Goal: Task Accomplishment & Management: Use online tool/utility

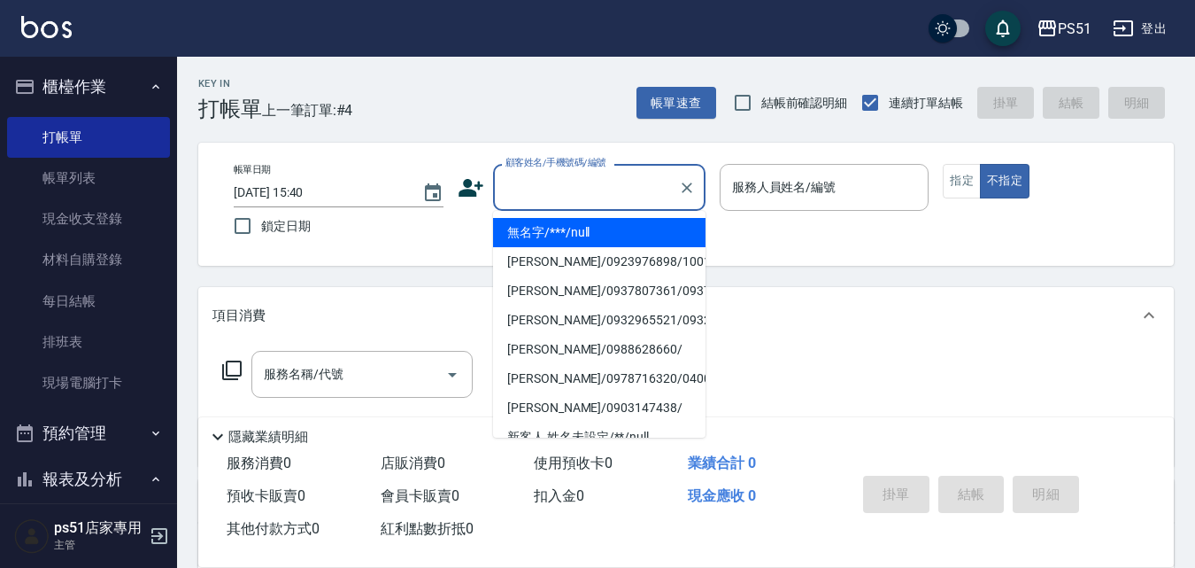
click at [639, 191] on input "顧客姓名/手機號碼/編號" at bounding box center [586, 187] width 170 height 31
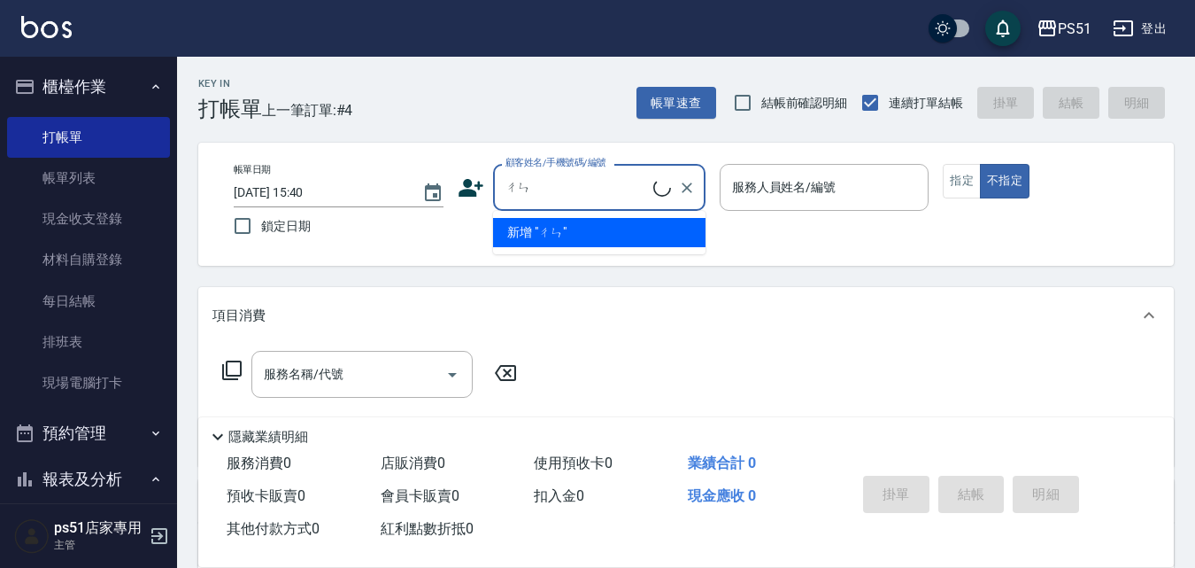
type input "晨"
click at [580, 186] on input "陳" at bounding box center [577, 187] width 152 height 31
type input "陳咨"
click at [684, 187] on icon "Clear" at bounding box center [687, 188] width 18 height 18
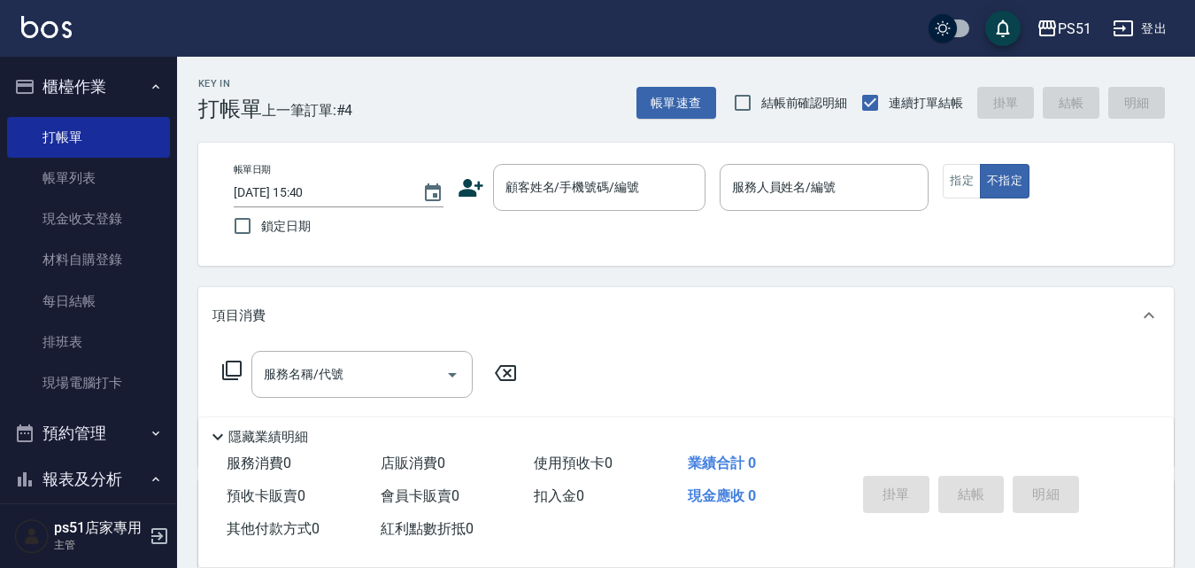
click at [469, 110] on div "Key In 打帳單 上一筆訂單:#4 帳單速查 結帳前確認明細 連續打單結帳 掛單 結帳 明細" at bounding box center [675, 89] width 997 height 65
click at [533, 190] on input "顧客姓名/手機號碼/編號" at bounding box center [586, 187] width 170 height 31
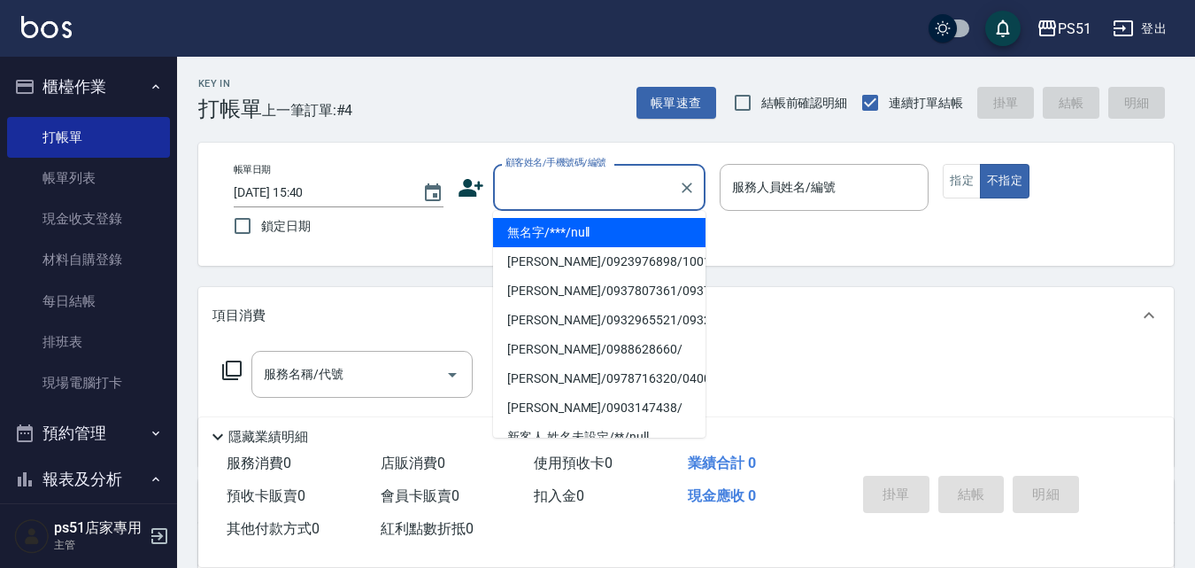
click at [570, 214] on ul "無名字/***/null 張雅慧/0923976898/100165 賴文泉/0937807361/0937807361 楊家慎/0932965521/093…" at bounding box center [599, 324] width 213 height 227
click at [587, 238] on li "無名字/***/null" at bounding box center [599, 232] width 213 height 29
type input "無名字/***/null"
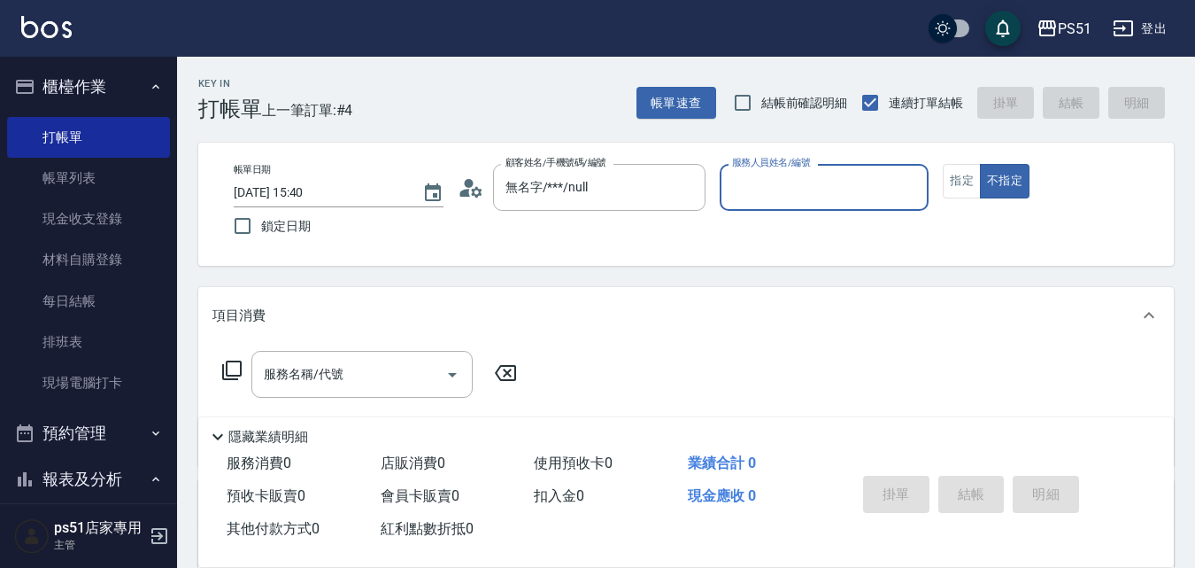
click at [792, 163] on label "服務人員姓名/編號" at bounding box center [771, 162] width 78 height 13
click at [792, 172] on input "服務人員姓名/編號" at bounding box center [825, 187] width 194 height 31
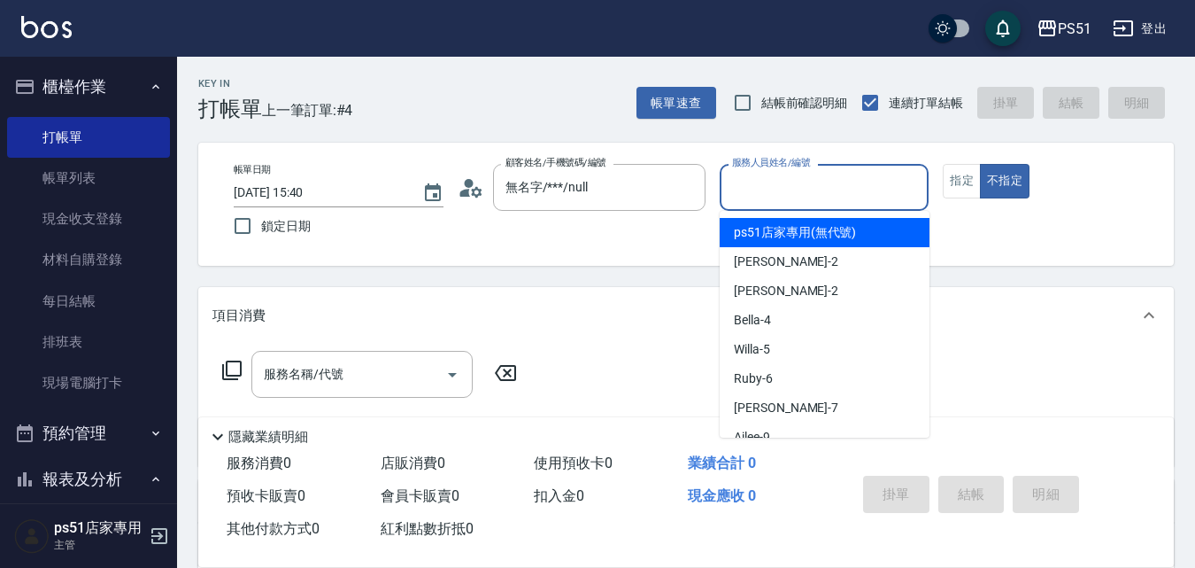
click at [794, 187] on input "服務人員姓名/編號" at bounding box center [825, 187] width 194 height 31
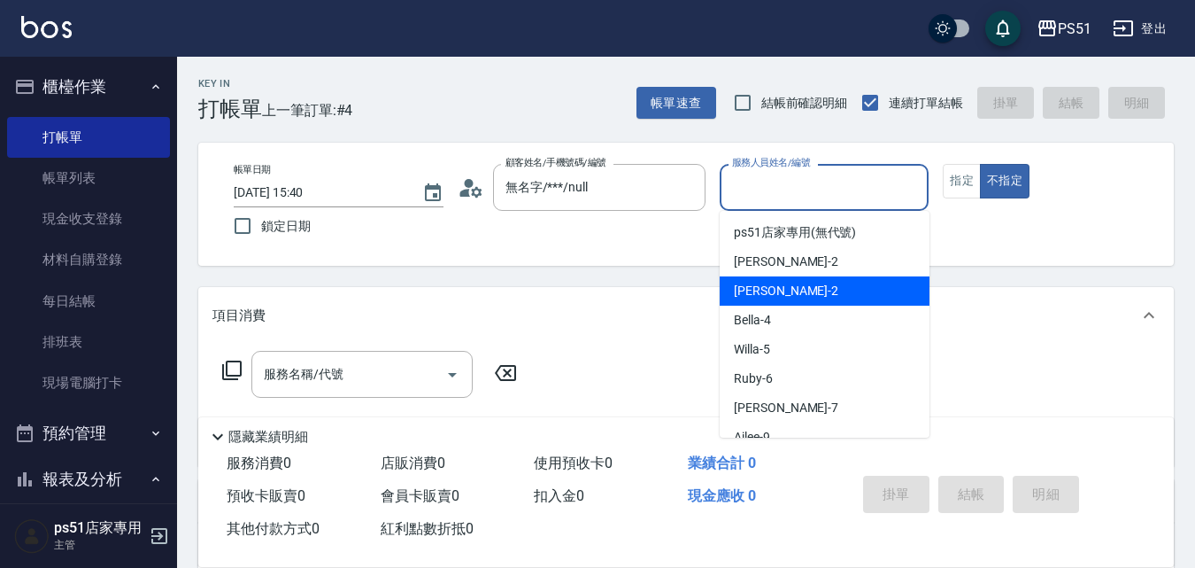
click at [844, 286] on div "[PERSON_NAME] -2" at bounding box center [825, 290] width 210 height 29
type input "[PERSON_NAME]-2"
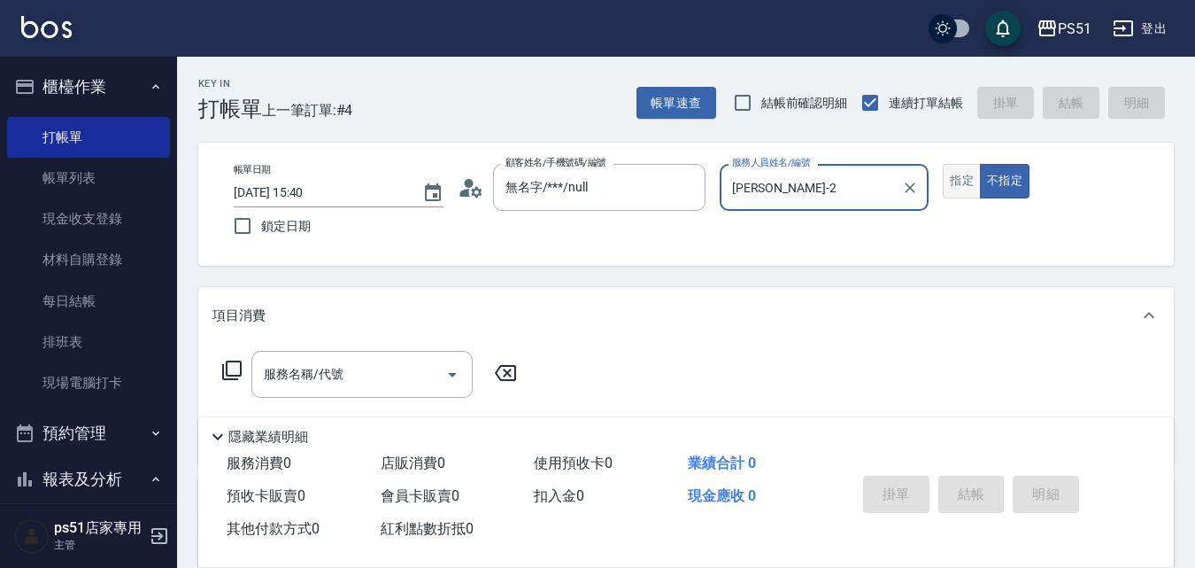
click at [960, 175] on button "指定" at bounding box center [962, 181] width 38 height 35
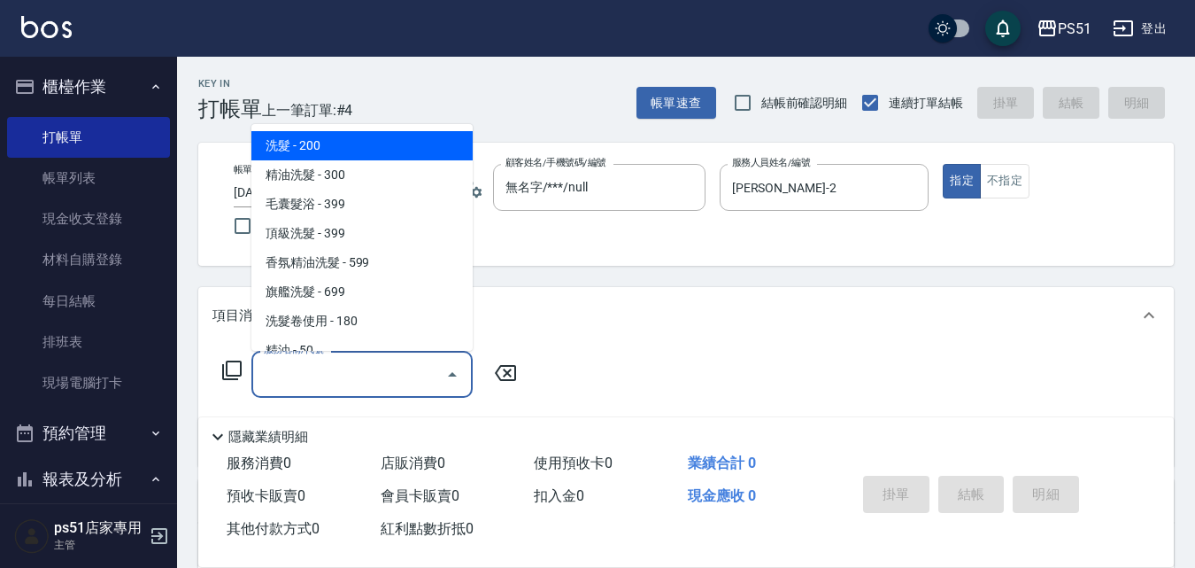
click at [346, 379] on input "服務名稱/代號" at bounding box center [348, 374] width 179 height 31
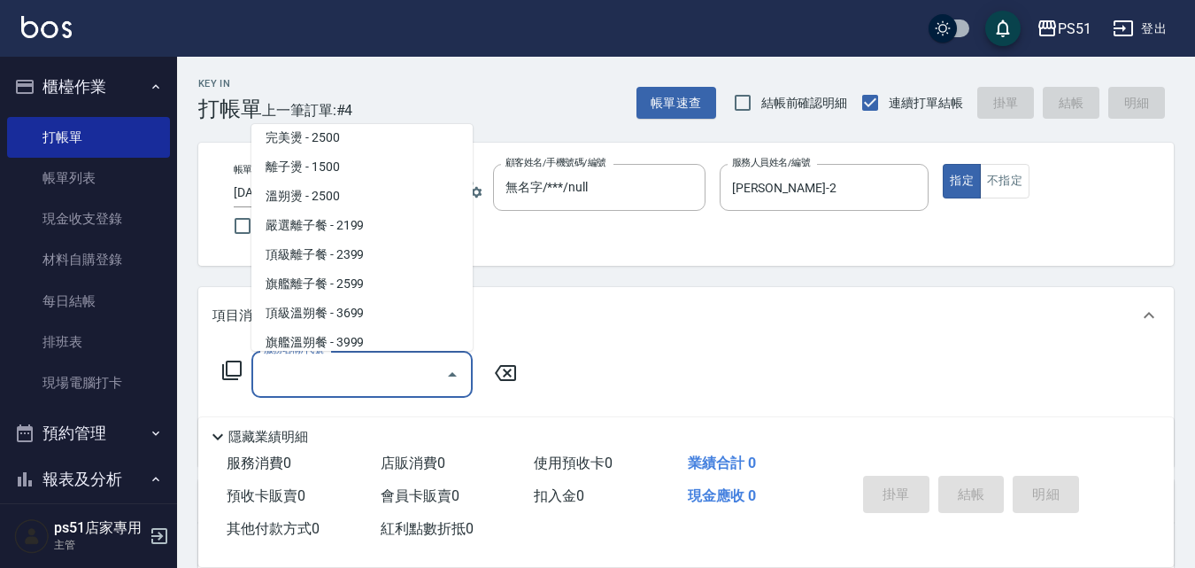
scroll to position [1033, 0]
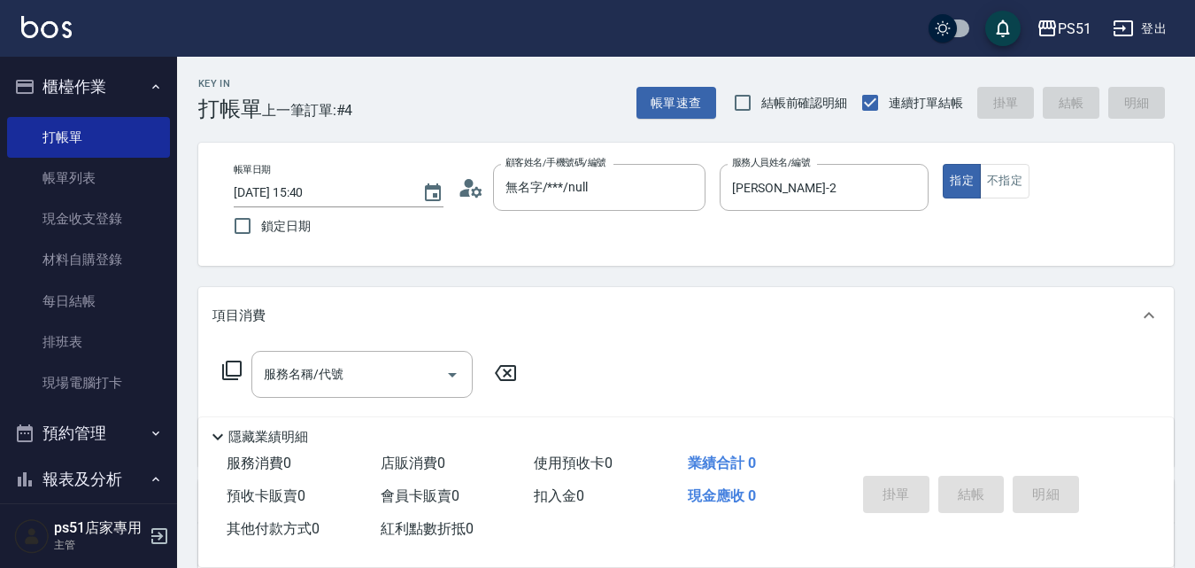
click at [695, 251] on div "帳單日期 2025/08/11 15:40 鎖定日期 顧客姓名/手機號碼/編號 無名字/***/null 顧客姓名/手機號碼/編號 服務人員姓名/編號 Sam…" at bounding box center [686, 204] width 976 height 123
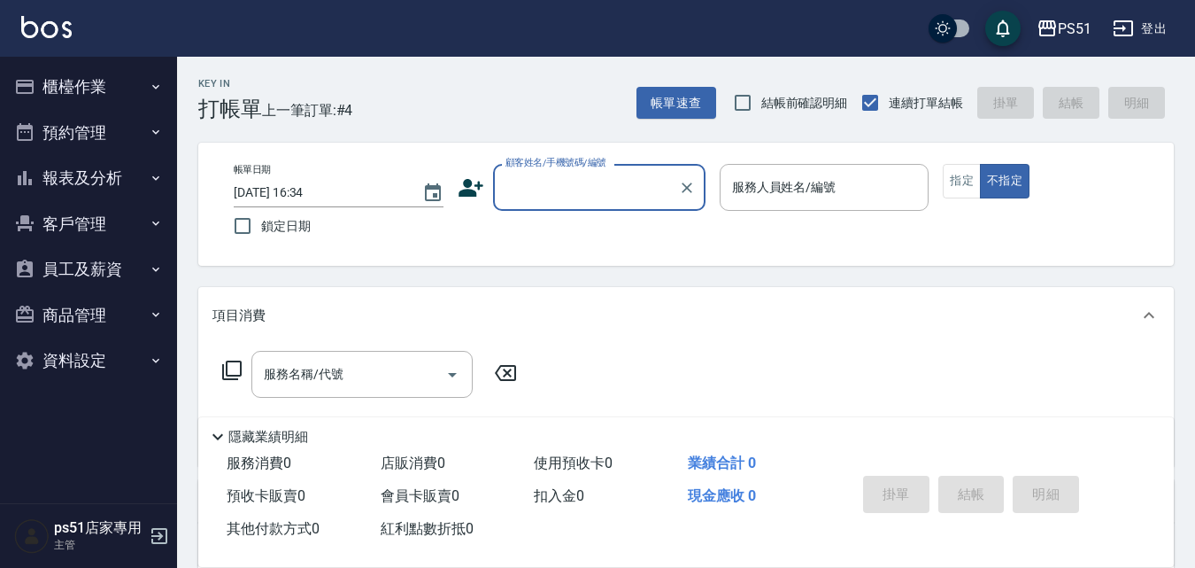
drag, startPoint x: 543, startPoint y: 185, endPoint x: 554, endPoint y: 205, distance: 22.6
click at [548, 197] on input "顧客姓名/手機號碼/編號" at bounding box center [586, 187] width 170 height 31
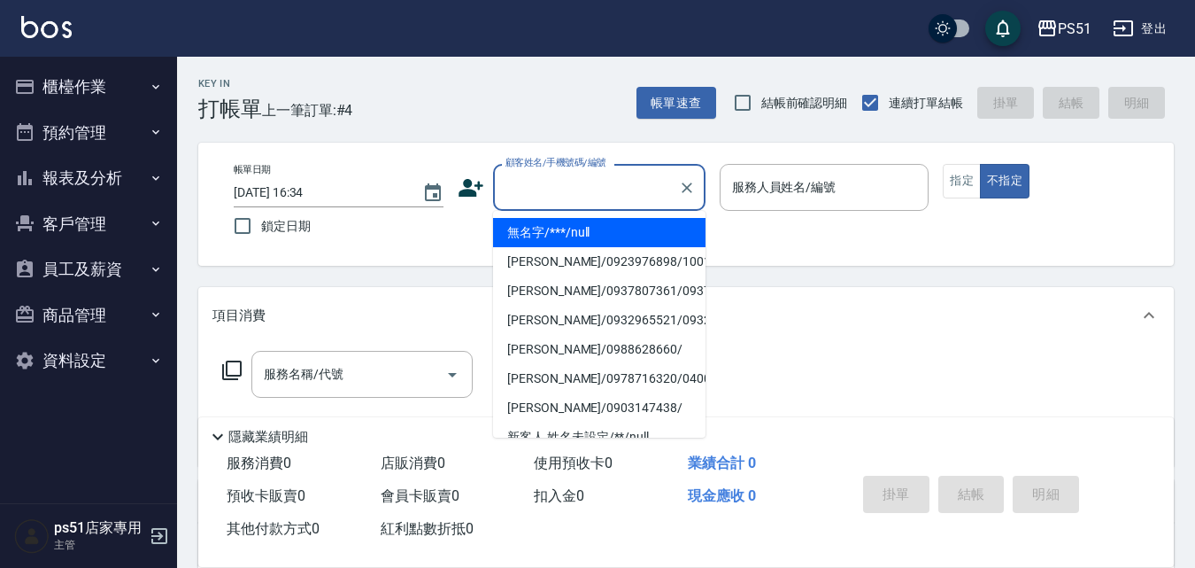
click at [593, 226] on li "無名字/***/null" at bounding box center [599, 232] width 213 height 29
type input "無名字/***/null"
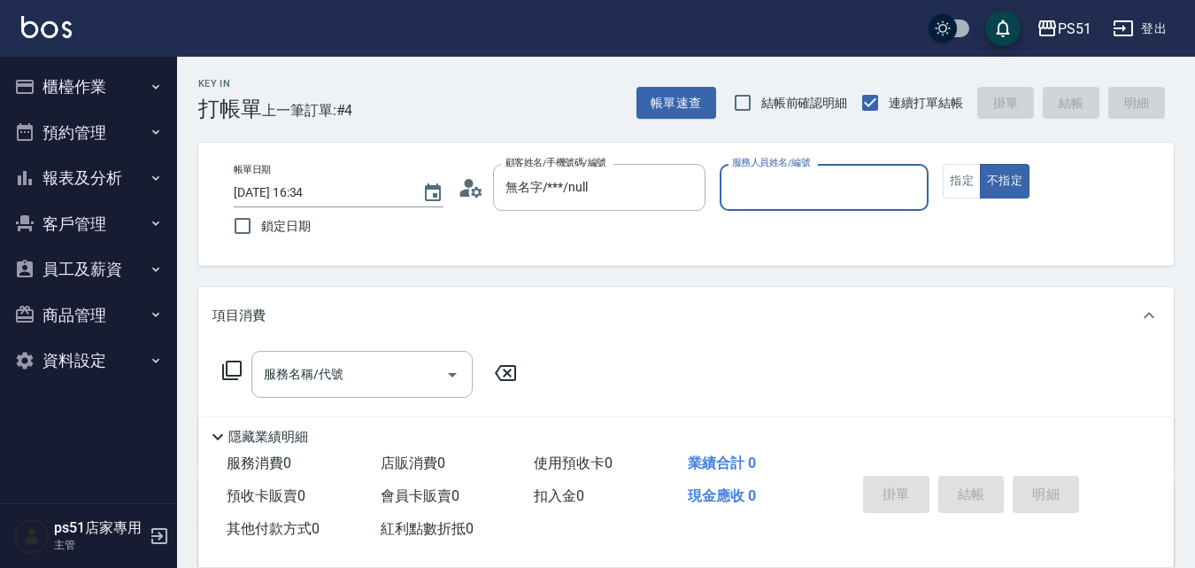
drag, startPoint x: 822, startPoint y: 170, endPoint x: 843, endPoint y: 196, distance: 33.3
click at [822, 171] on div "服務人員姓名/編號" at bounding box center [825, 187] width 210 height 47
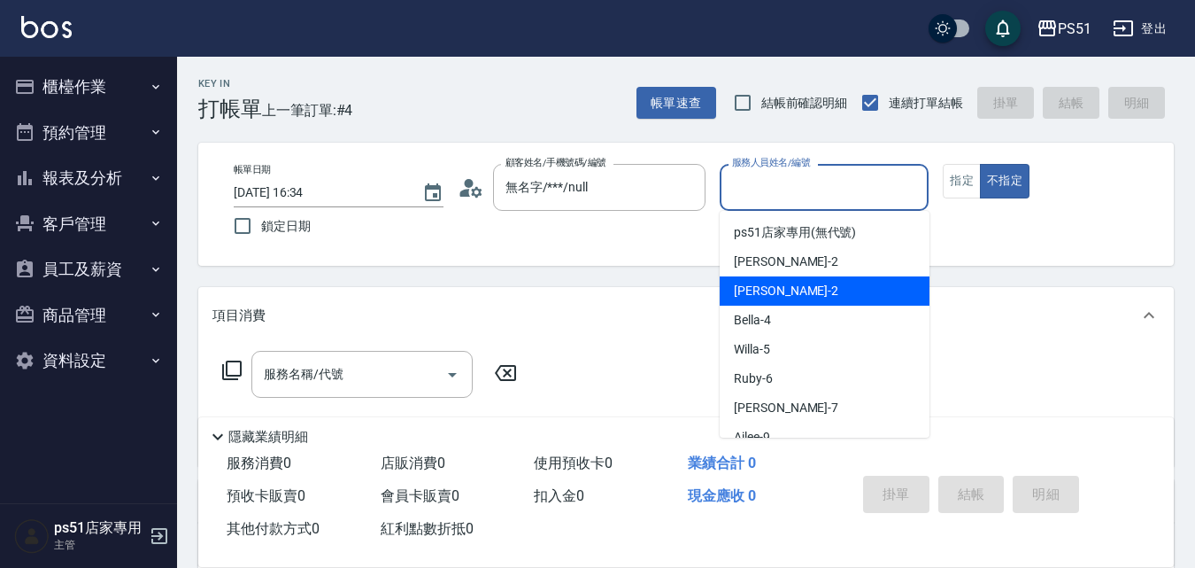
drag, startPoint x: 812, startPoint y: 292, endPoint x: 991, endPoint y: 151, distance: 227.6
click at [814, 292] on div "[PERSON_NAME] -2" at bounding box center [825, 290] width 210 height 29
type input "[PERSON_NAME]-2"
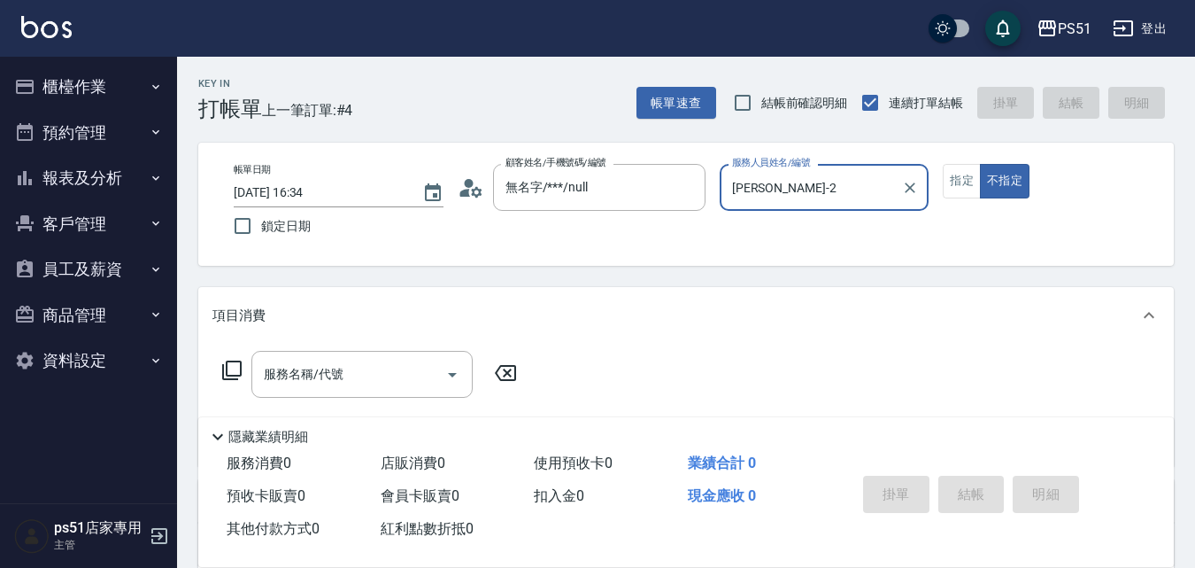
drag, startPoint x: 956, startPoint y: 178, endPoint x: 338, endPoint y: 313, distance: 632.6
click at [956, 179] on button "指定" at bounding box center [962, 181] width 38 height 35
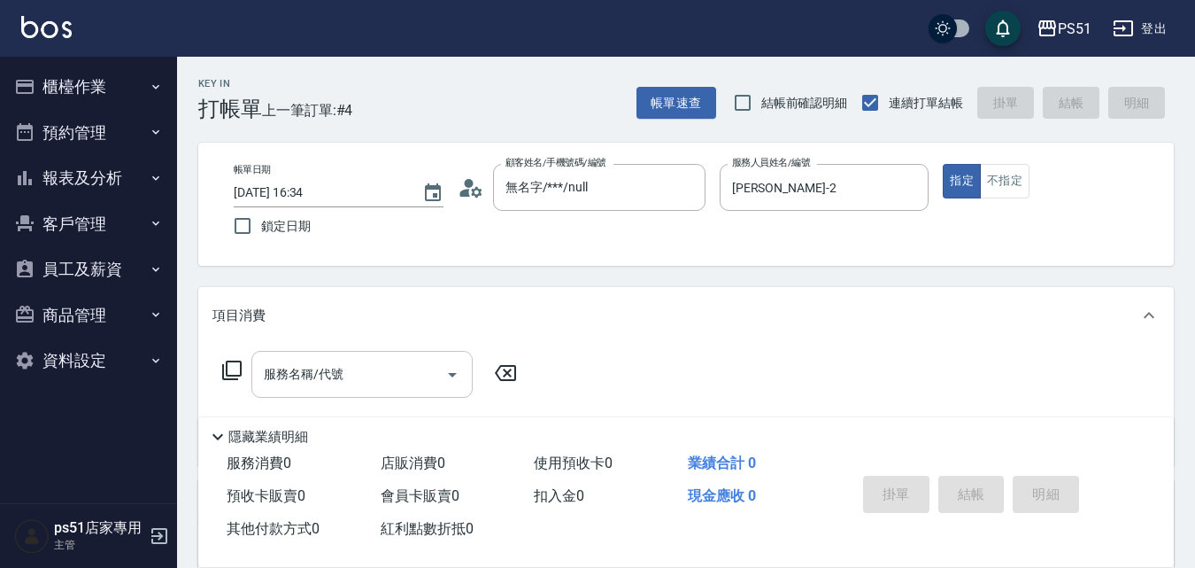
click at [404, 368] on input "服務名稱/代號" at bounding box center [348, 374] width 179 height 31
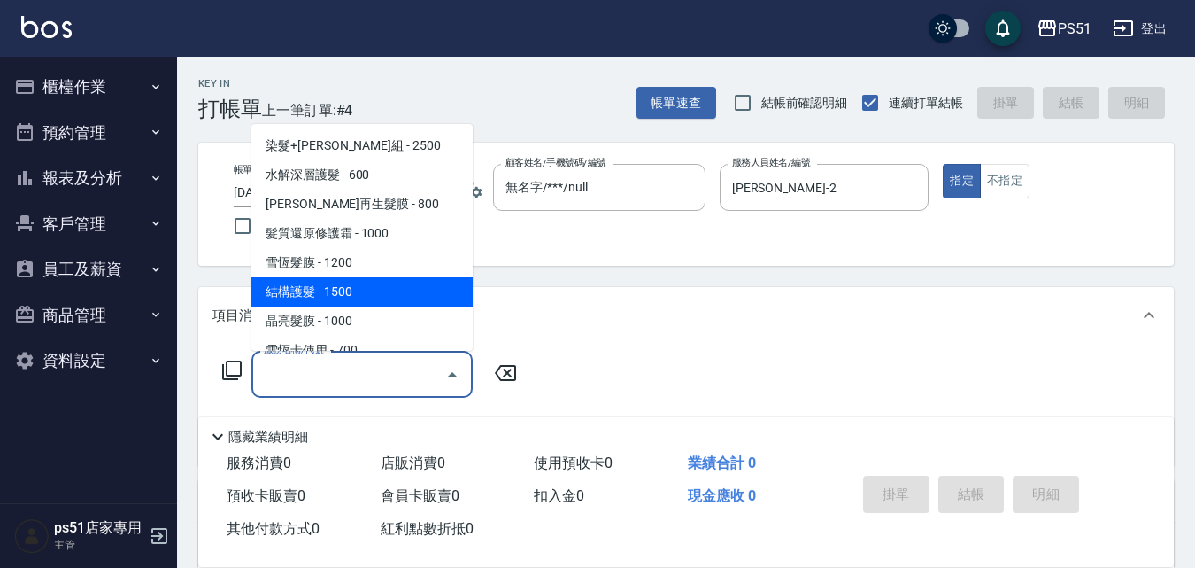
scroll to position [2066, 0]
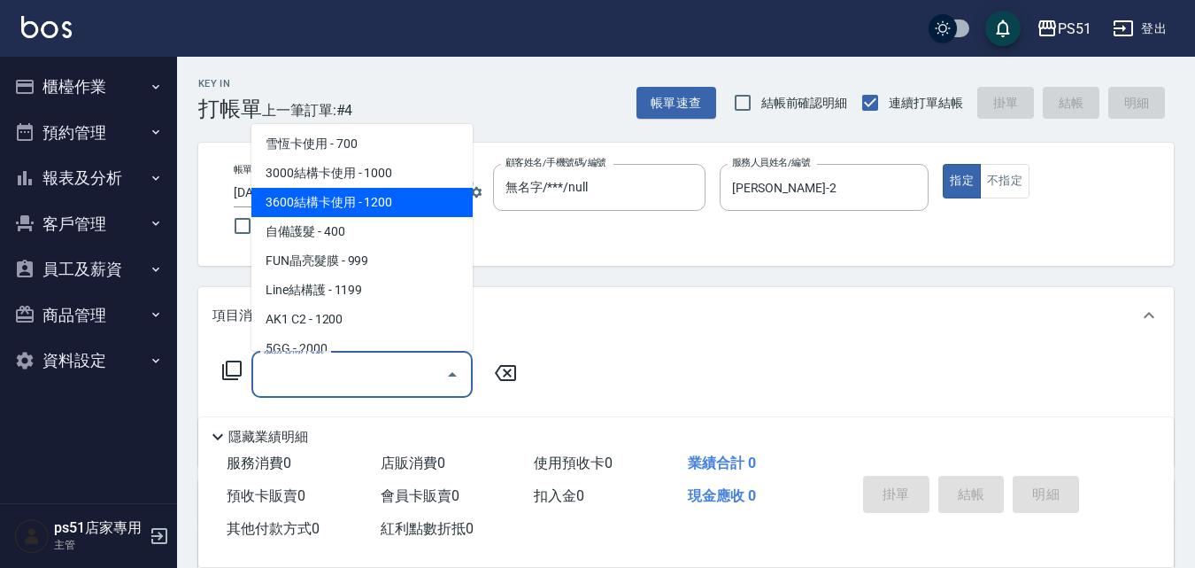
click at [399, 189] on span "3600結構卡使用 - 1200" at bounding box center [361, 202] width 221 height 29
type input "3600結構卡使用(509)"
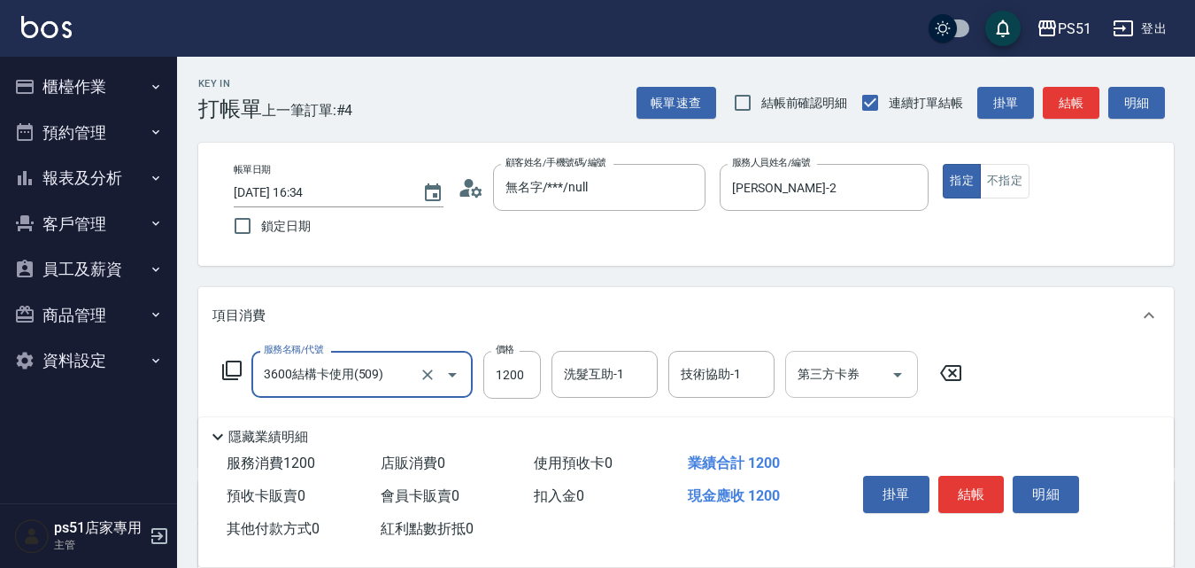
click at [820, 373] on div "第三方卡券 第三方卡券" at bounding box center [851, 374] width 133 height 47
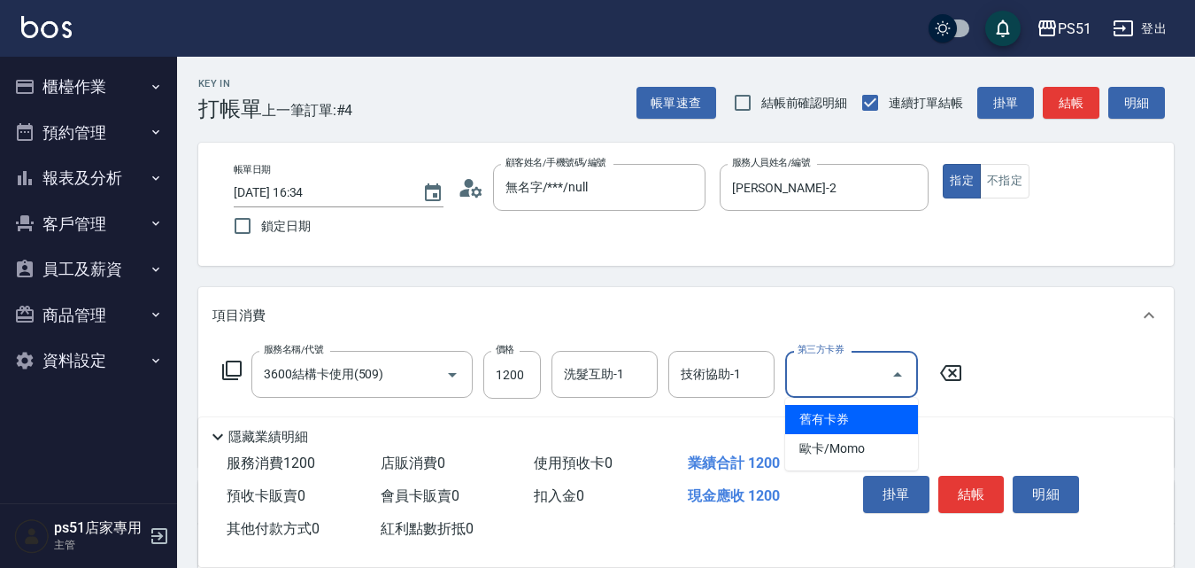
click at [836, 415] on span "舊有卡券" at bounding box center [851, 419] width 133 height 29
type input "舊有卡券"
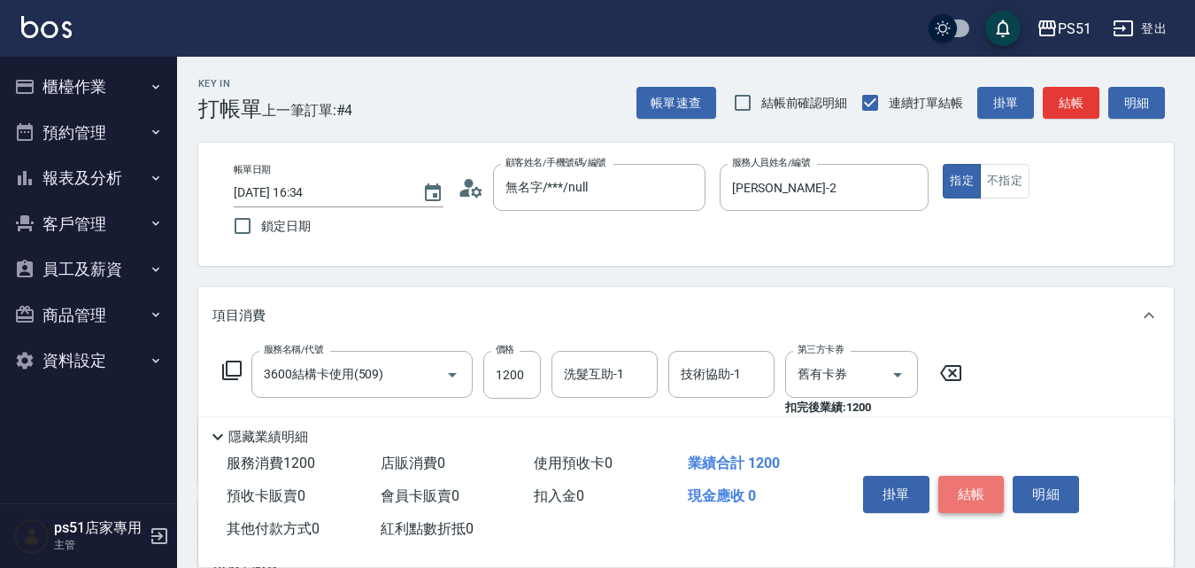
click at [971, 487] on button "結帳" at bounding box center [972, 494] width 66 height 37
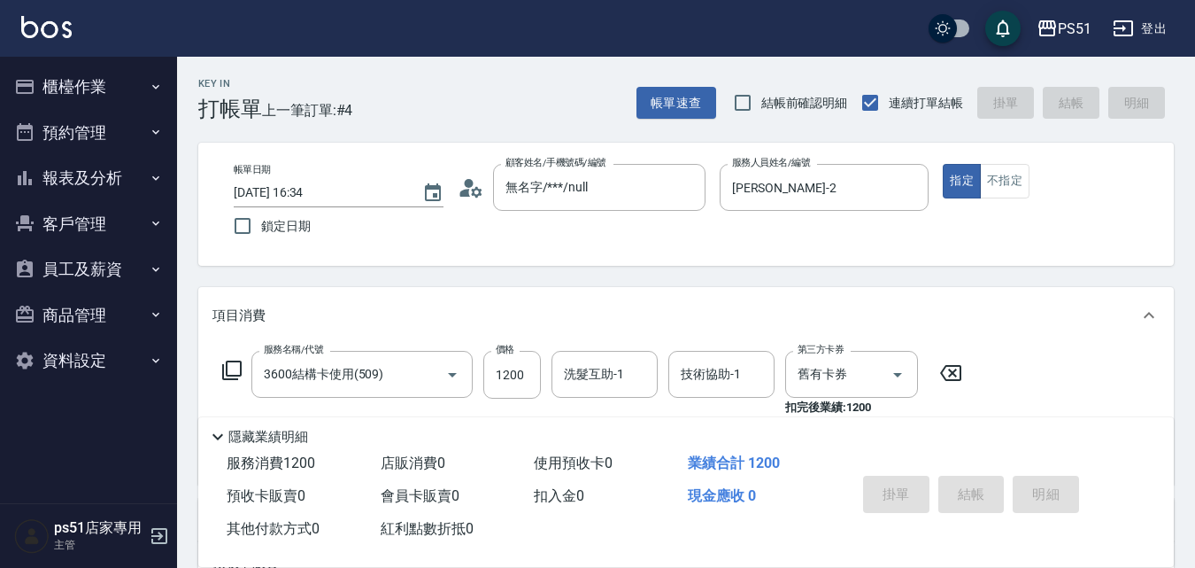
type input "[DATE] 16:36"
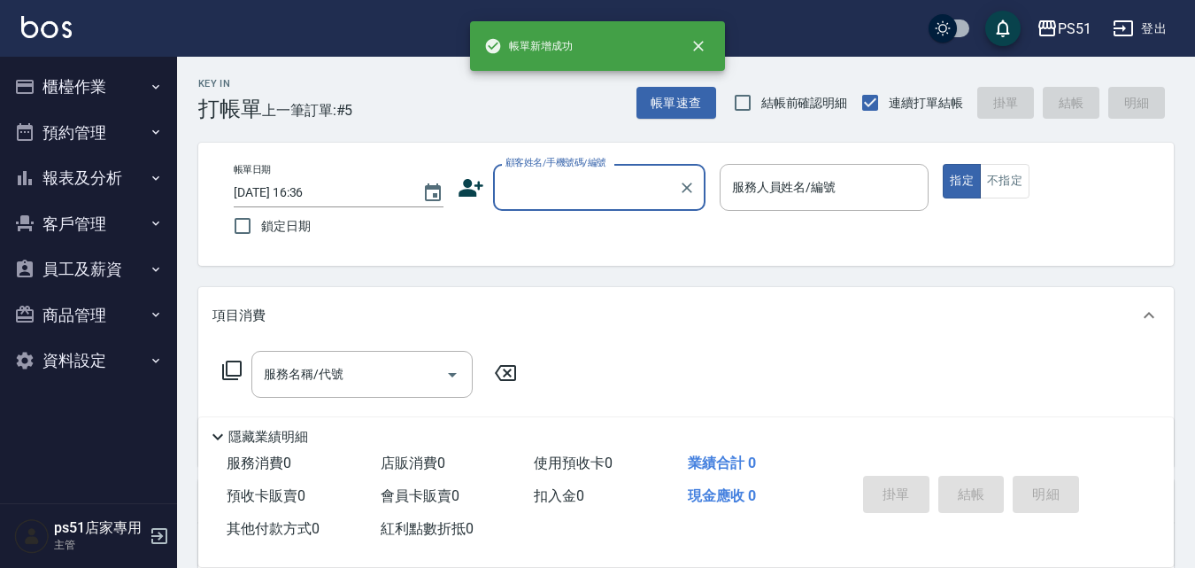
click at [112, 174] on button "報表及分析" at bounding box center [88, 178] width 163 height 46
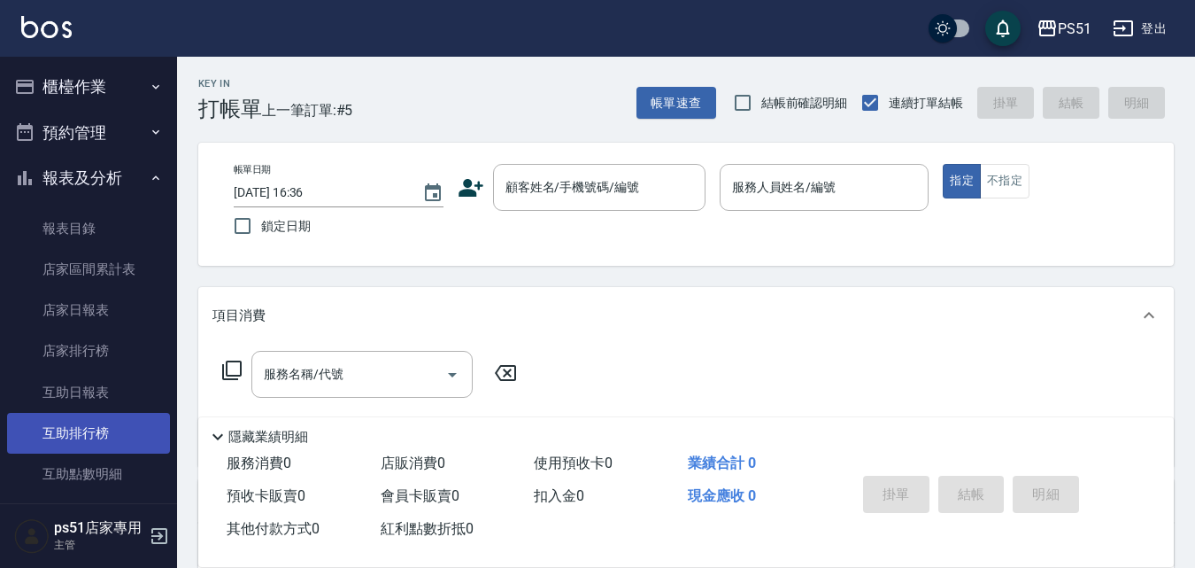
scroll to position [414, 0]
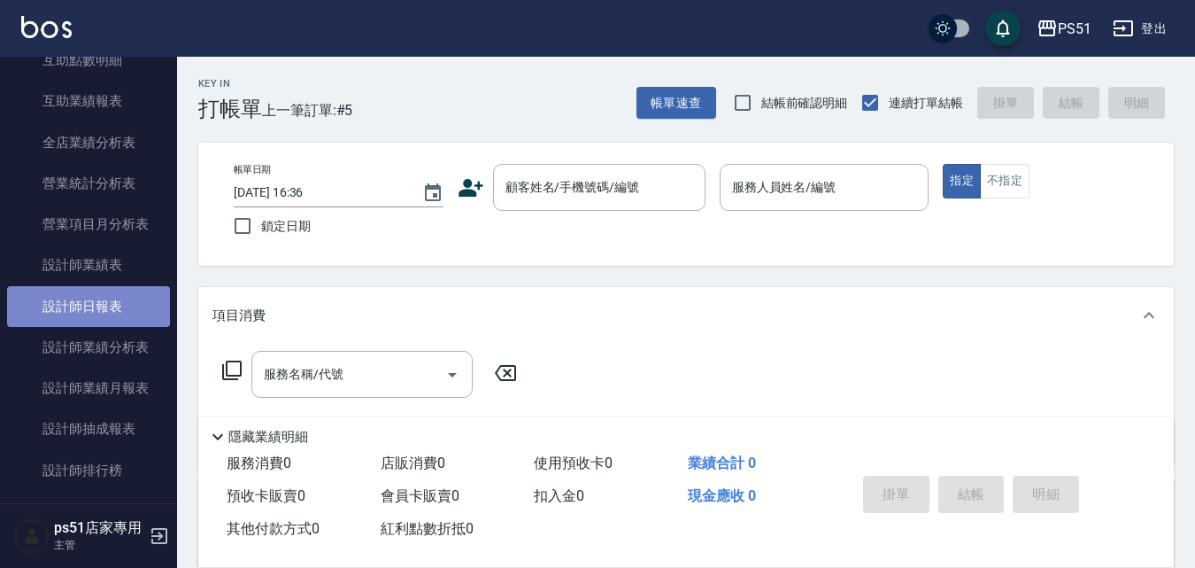
click at [128, 298] on link "設計師日報表" at bounding box center [88, 306] width 163 height 41
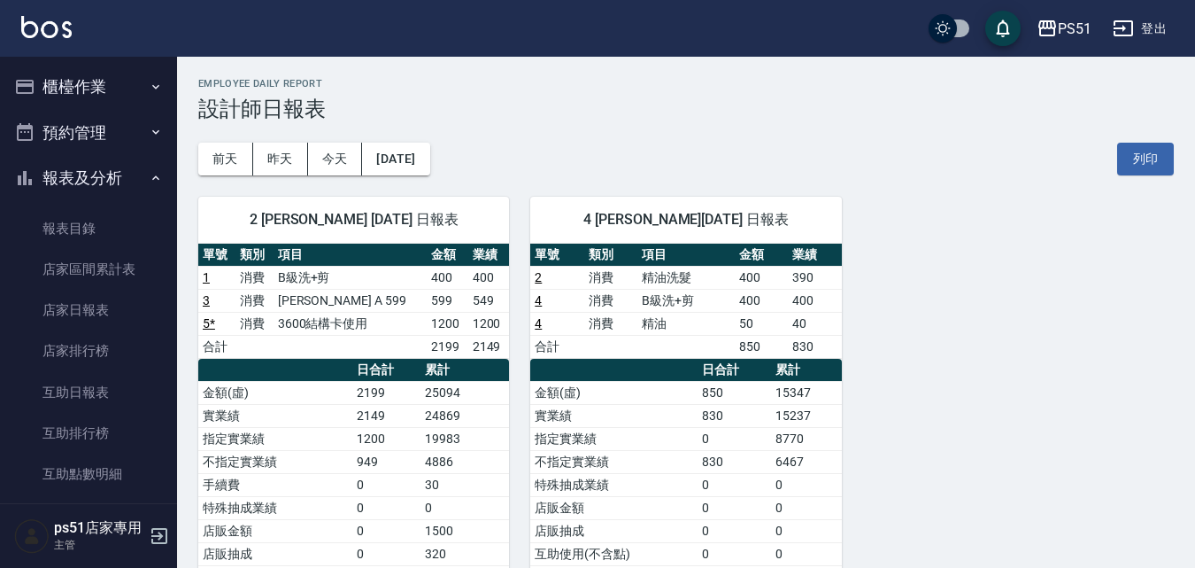
click at [86, 83] on button "櫃檯作業" at bounding box center [88, 87] width 163 height 46
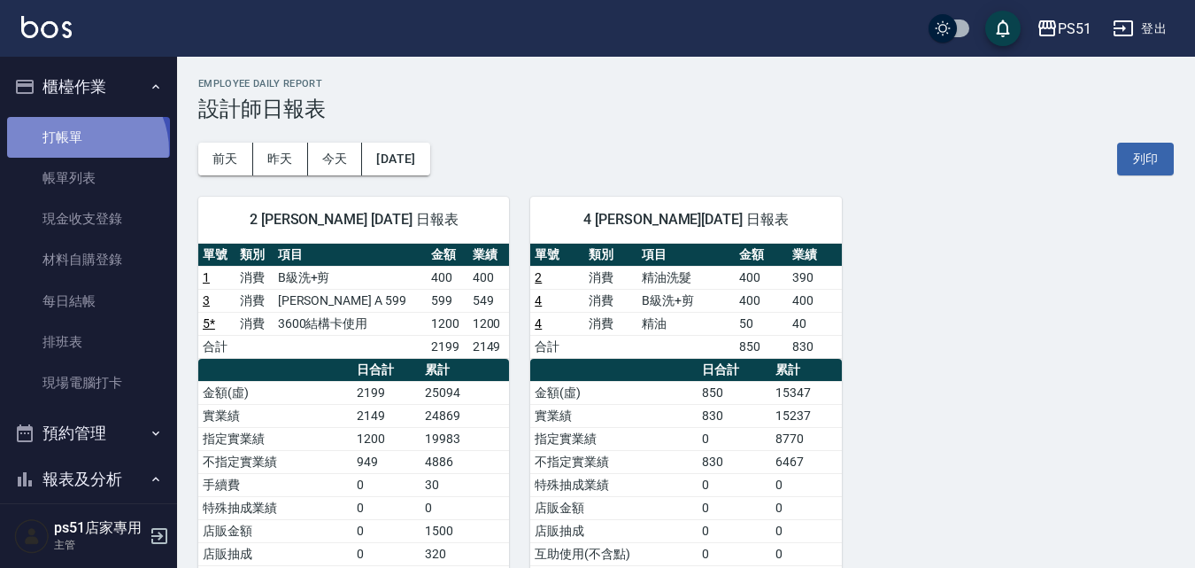
click at [80, 150] on link "打帳單" at bounding box center [88, 137] width 163 height 41
